Goal: Check status: Check status

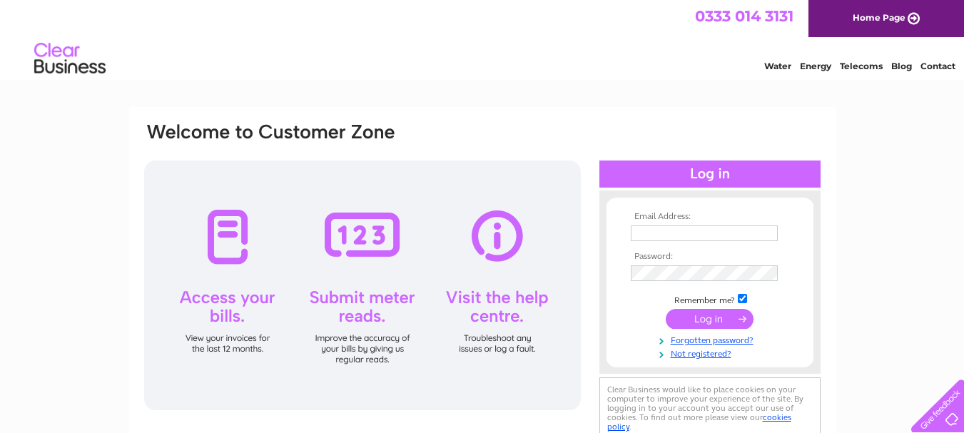
type input "vk.samudrala@gmail.com"
click at [710, 318] on input "submit" at bounding box center [710, 319] width 88 height 20
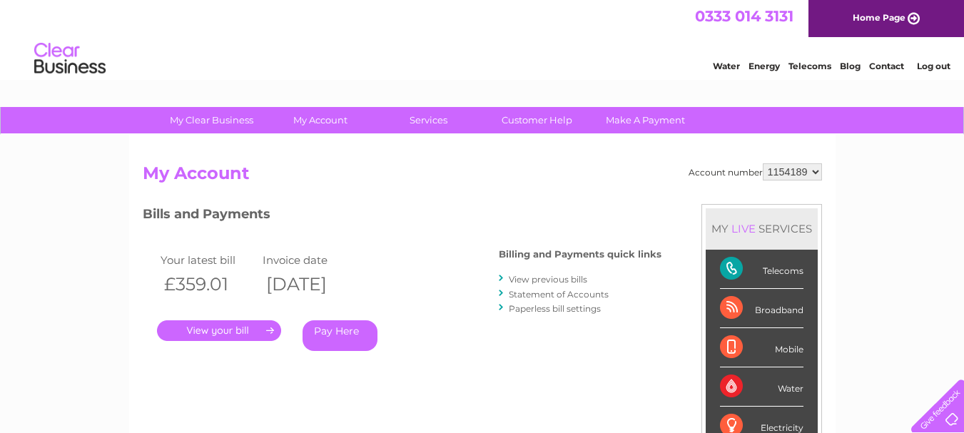
click at [213, 333] on link "." at bounding box center [219, 330] width 124 height 21
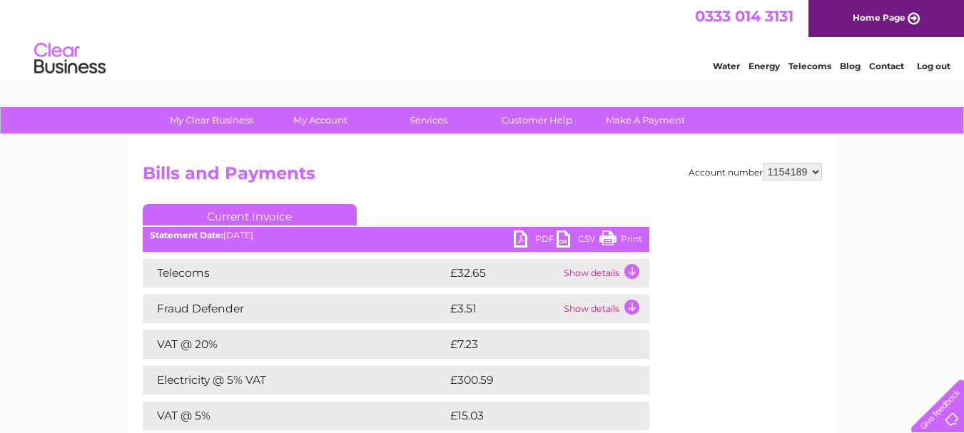
click at [597, 272] on td "Show details" at bounding box center [604, 273] width 89 height 29
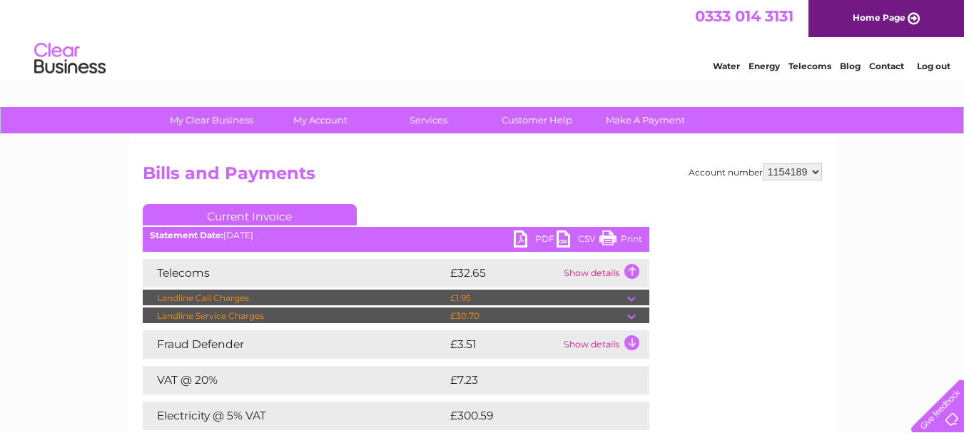
click at [630, 295] on td at bounding box center [638, 298] width 22 height 17
